Goal: Task Accomplishment & Management: Manage account settings

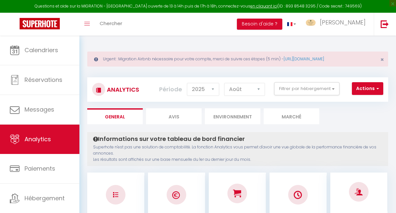
select select "2025"
select select "8"
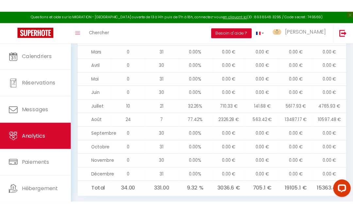
scroll to position [822, 0]
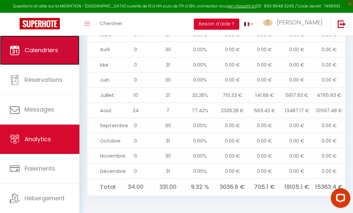
click at [61, 57] on link "Calendriers" at bounding box center [39, 50] width 79 height 29
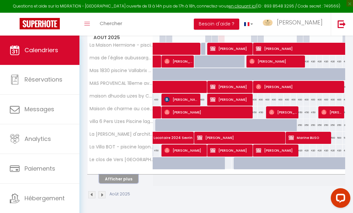
click at [128, 179] on button "Afficher plus" at bounding box center [118, 179] width 39 height 9
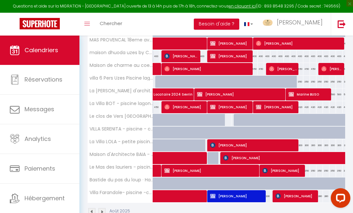
scroll to position [199, 0]
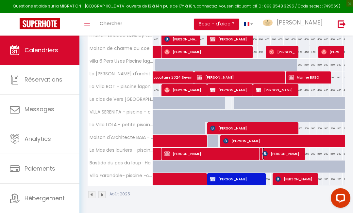
click at [271, 152] on span "[PERSON_NAME]" at bounding box center [282, 154] width 41 height 12
select select "OK"
select select "0"
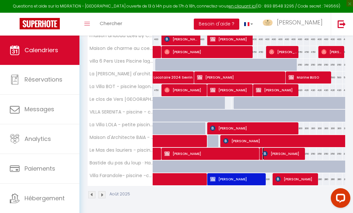
select select "1"
select select
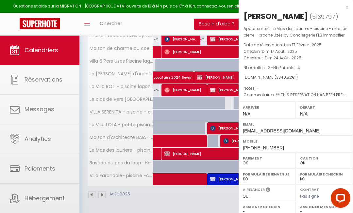
select select "22545"
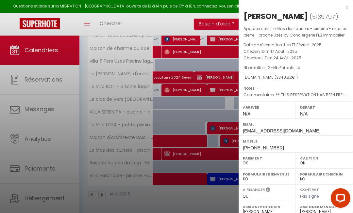
click at [163, 122] on div at bounding box center [176, 106] width 353 height 213
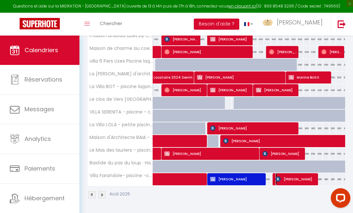
click at [299, 179] on span "[PERSON_NAME]" at bounding box center [295, 179] width 41 height 12
select select
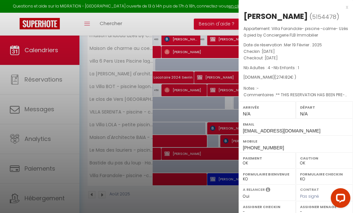
click at [347, 6] on div "x" at bounding box center [293, 7] width 109 height 8
